Goal: Task Accomplishment & Management: Manage account settings

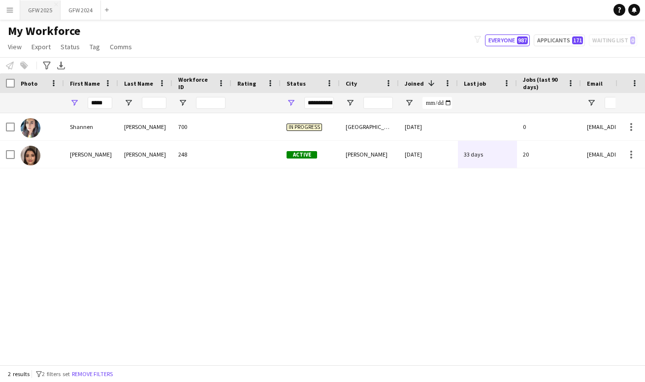
click at [46, 11] on button "GFW 2025 Close" at bounding box center [40, 9] width 40 height 19
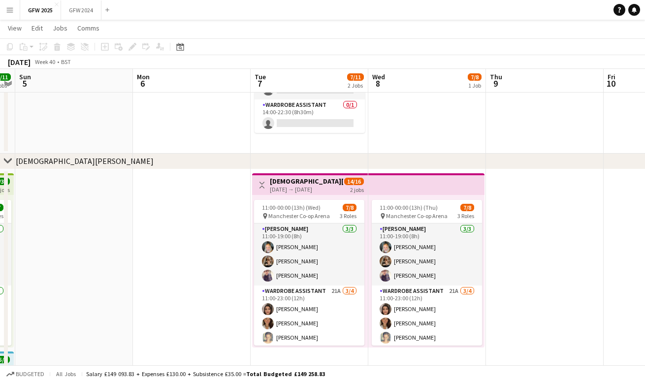
scroll to position [0, 341]
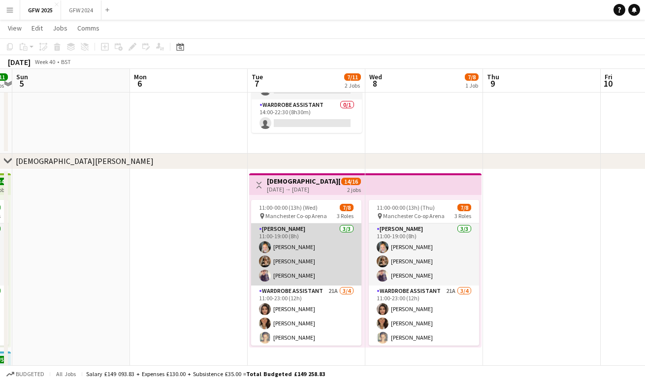
click at [321, 251] on app-card-role "[PERSON_NAME] [DATE] 11:00-19:00 (8h) [PERSON_NAME] [PERSON_NAME] [PERSON_NAME]" at bounding box center [306, 255] width 110 height 62
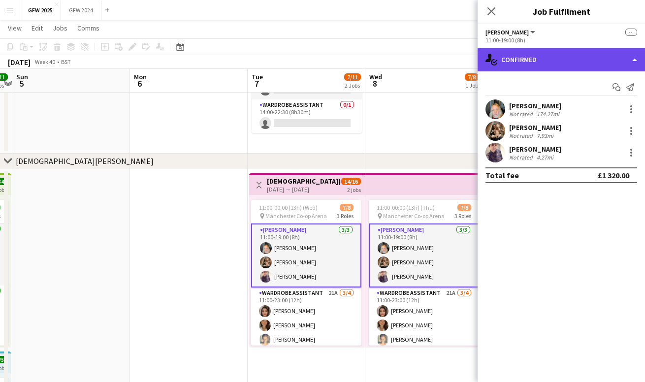
click at [549, 66] on div "single-neutral-actions-check-2 Confirmed" at bounding box center [561, 60] width 167 height 24
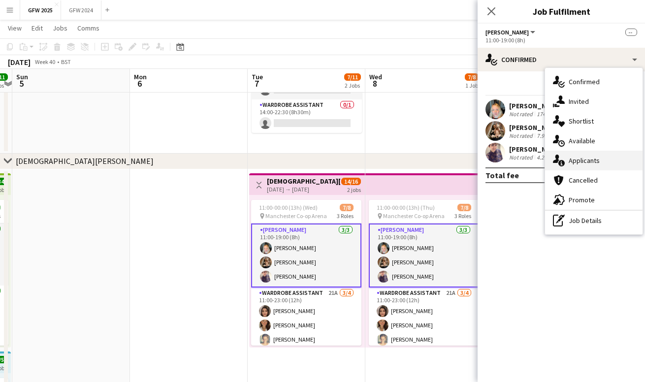
click at [579, 159] on span "Applicants" at bounding box center [584, 160] width 31 height 9
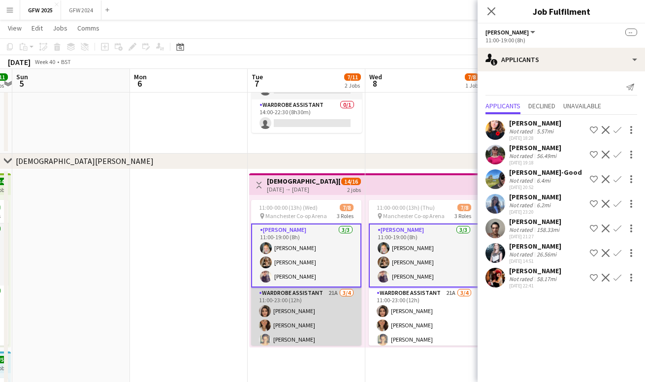
click at [331, 315] on app-card-role "Wardrobe Assistant 21A [DATE] 11:00-23:00 (12h) [PERSON_NAME] [PERSON_NAME] [PE…" at bounding box center [306, 326] width 110 height 76
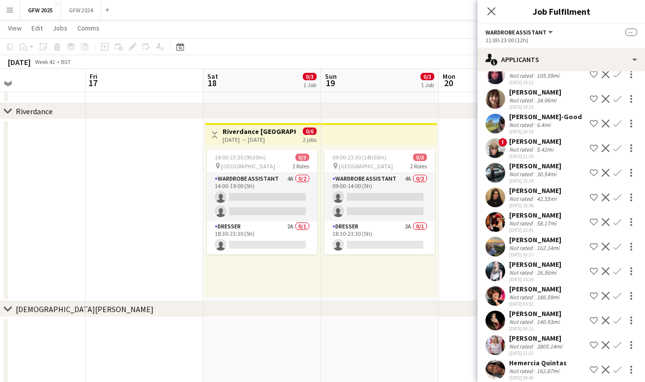
scroll to position [36, 0]
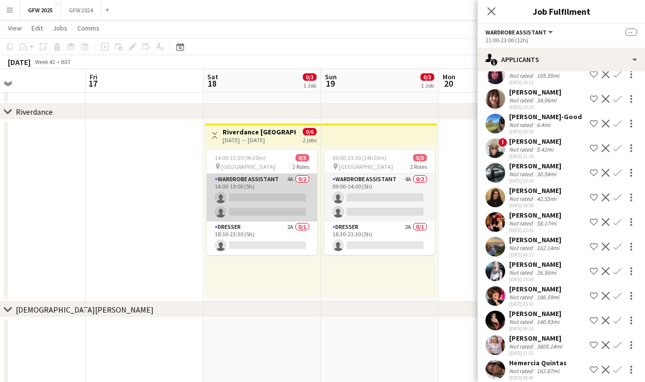
click at [278, 203] on app-card-role "Wardrobe Assistant 4A 0/2 14:00-19:00 (5h) single-neutral-actions single-neutra…" at bounding box center [262, 198] width 110 height 48
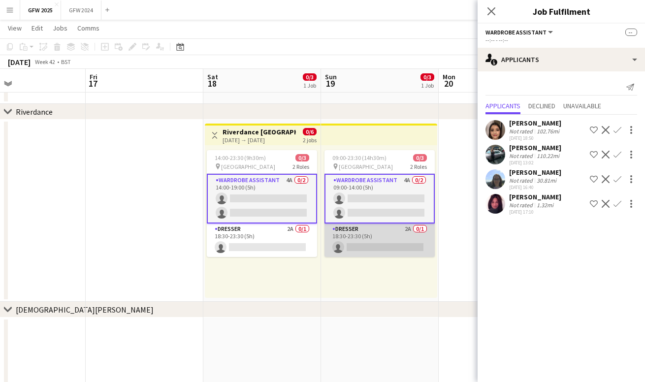
click at [365, 241] on app-card-role "Dresser 2A 0/1 18:30-23:30 (5h) single-neutral-actions" at bounding box center [380, 240] width 110 height 33
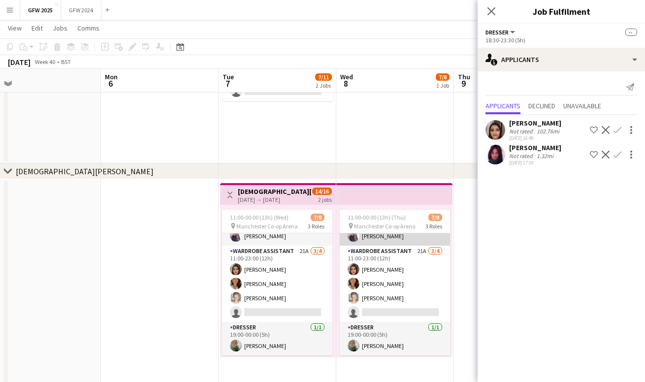
scroll to position [18, 0]
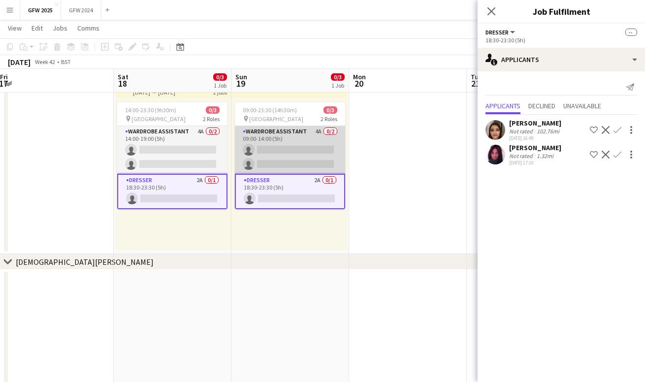
click at [306, 152] on app-card-role "Wardrobe Assistant 4A 0/2 09:00-14:00 (5h) single-neutral-actions single-neutra…" at bounding box center [290, 150] width 110 height 48
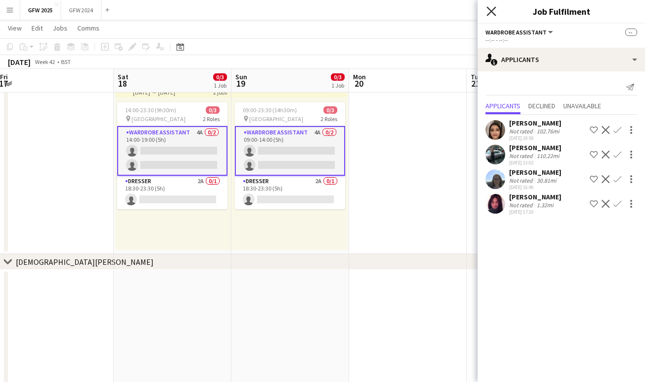
click at [490, 9] on icon at bounding box center [491, 10] width 9 height 9
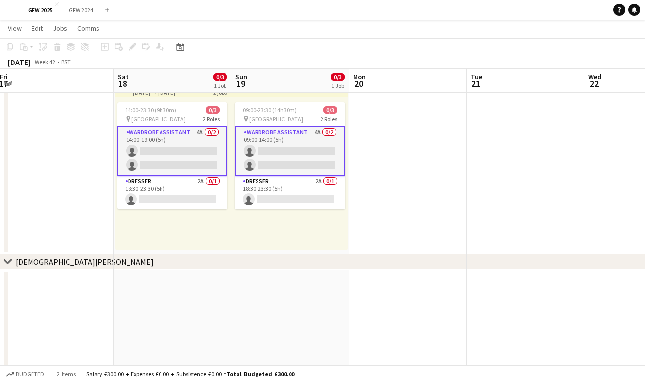
click at [12, 10] on app-icon "Menu" at bounding box center [10, 10] width 8 height 8
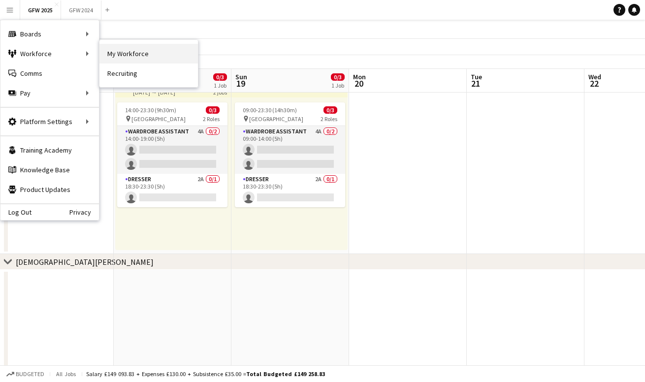
click at [156, 49] on link "My Workforce" at bounding box center [148, 54] width 99 height 20
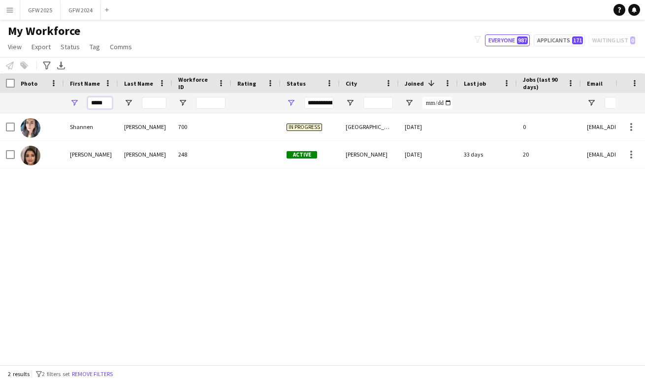
click at [103, 104] on input "*****" at bounding box center [100, 103] width 25 height 12
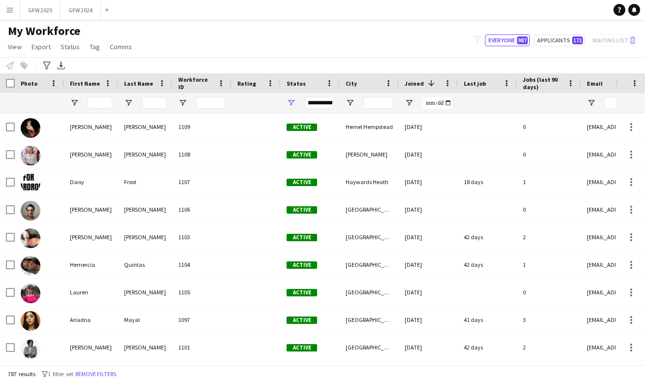
click at [323, 102] on div "**********" at bounding box center [319, 103] width 30 height 12
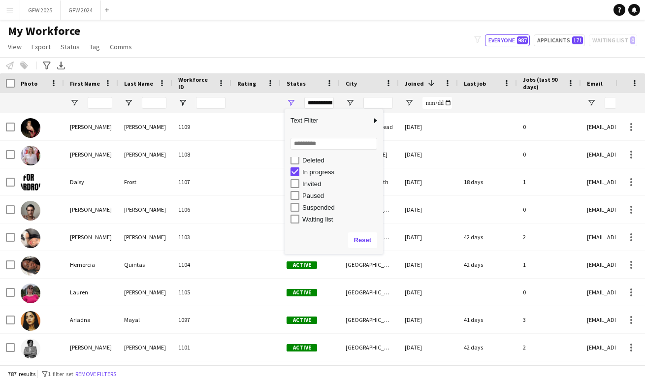
scroll to position [62, 0]
type input "**********"
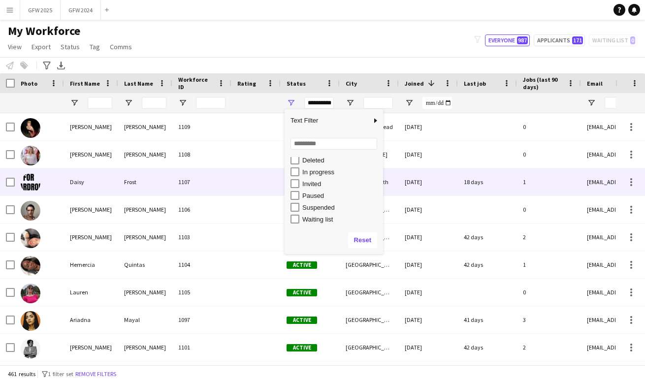
click at [264, 183] on div at bounding box center [255, 181] width 49 height 27
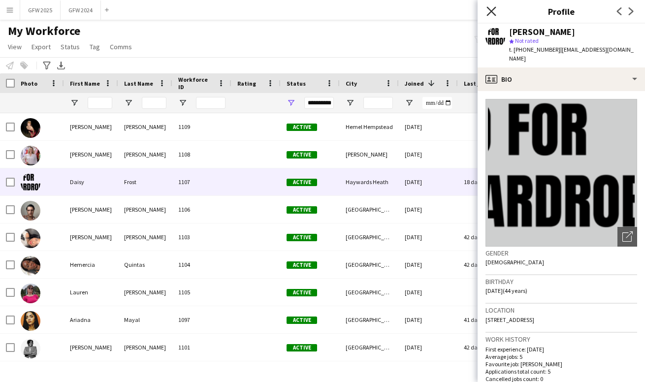
click at [492, 9] on icon "Close pop-in" at bounding box center [491, 10] width 9 height 9
